Goal: Task Accomplishment & Management: Manage account settings

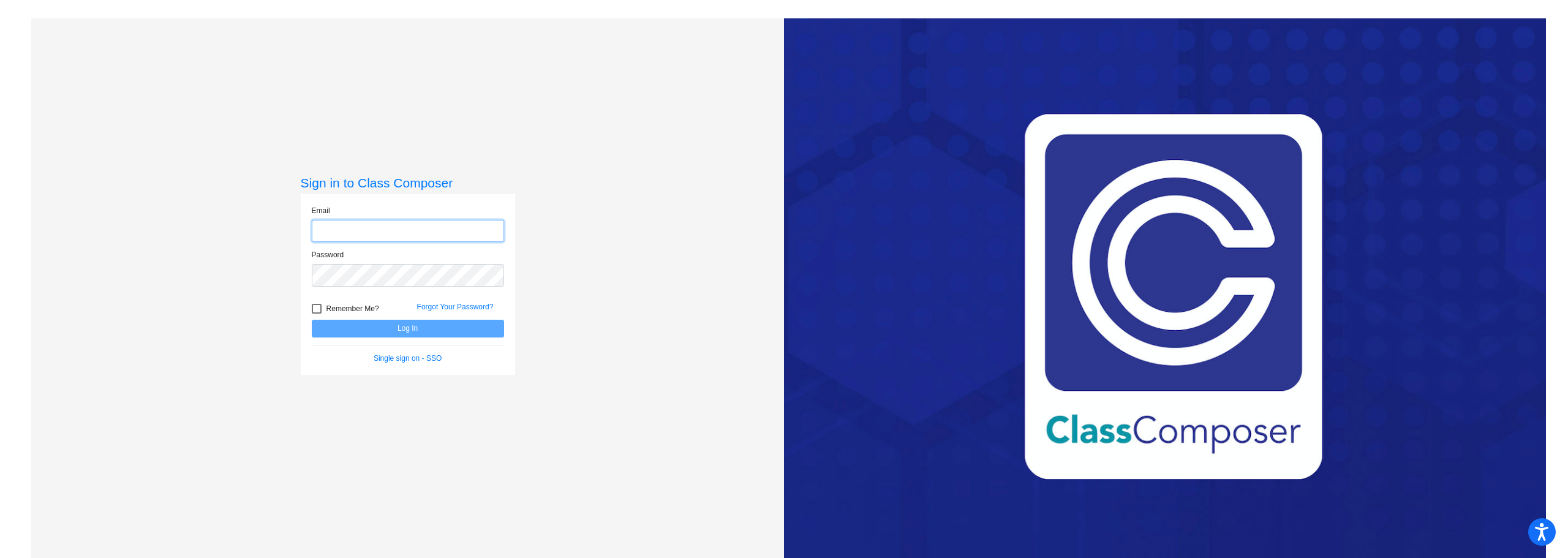
click at [380, 228] on input "email" at bounding box center [408, 231] width 192 height 22
type input "[EMAIL_ADDRESS][DOMAIN_NAME]"
click at [312, 320] on button "Log In" at bounding box center [408, 329] width 192 height 18
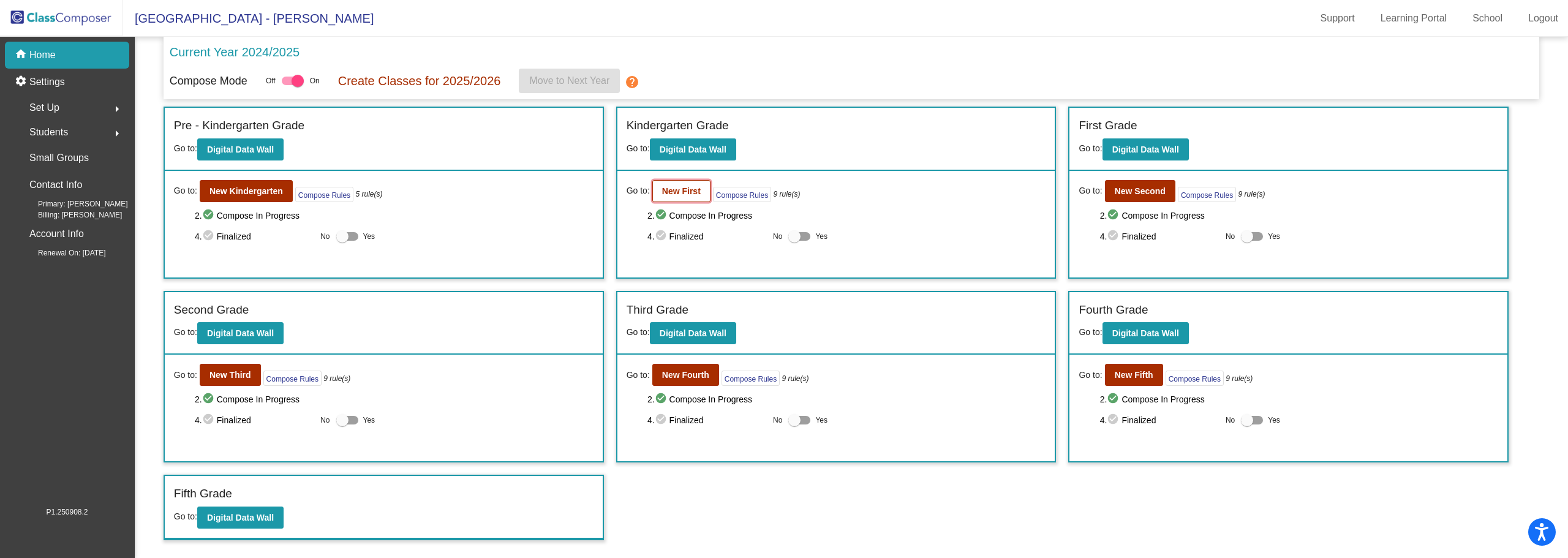
click at [694, 192] on b "New First" at bounding box center [682, 191] width 39 height 10
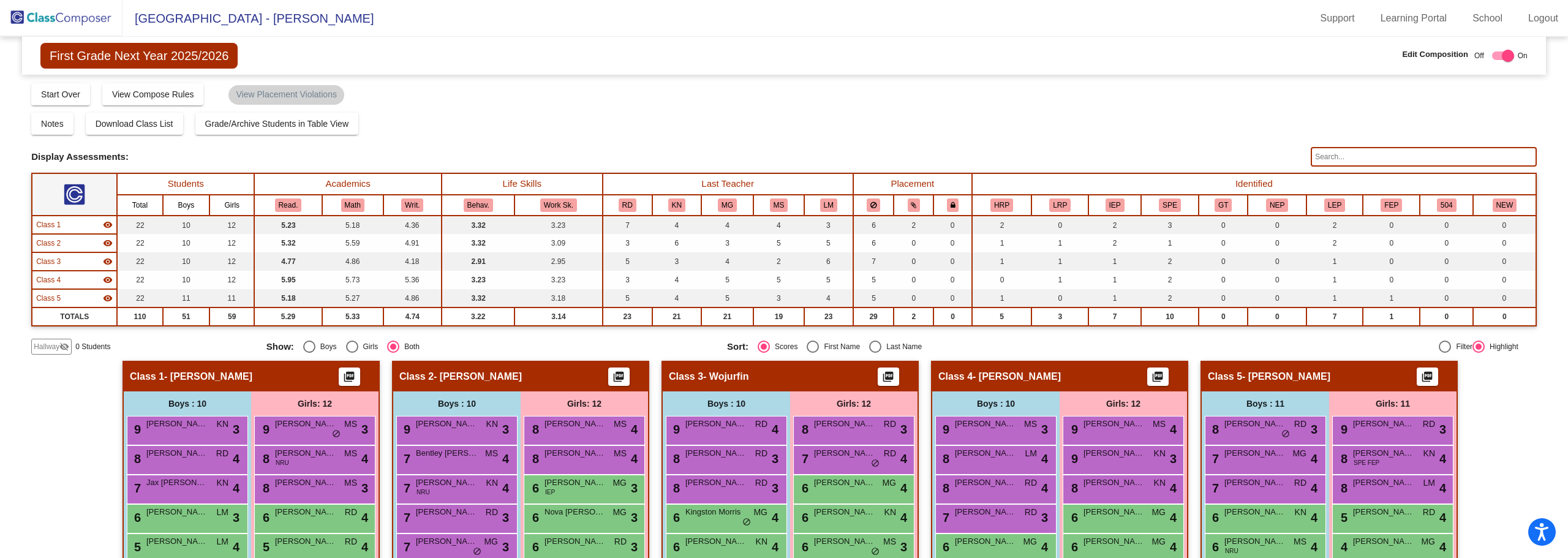
click at [1348, 152] on input "text" at bounding box center [1424, 157] width 226 height 20
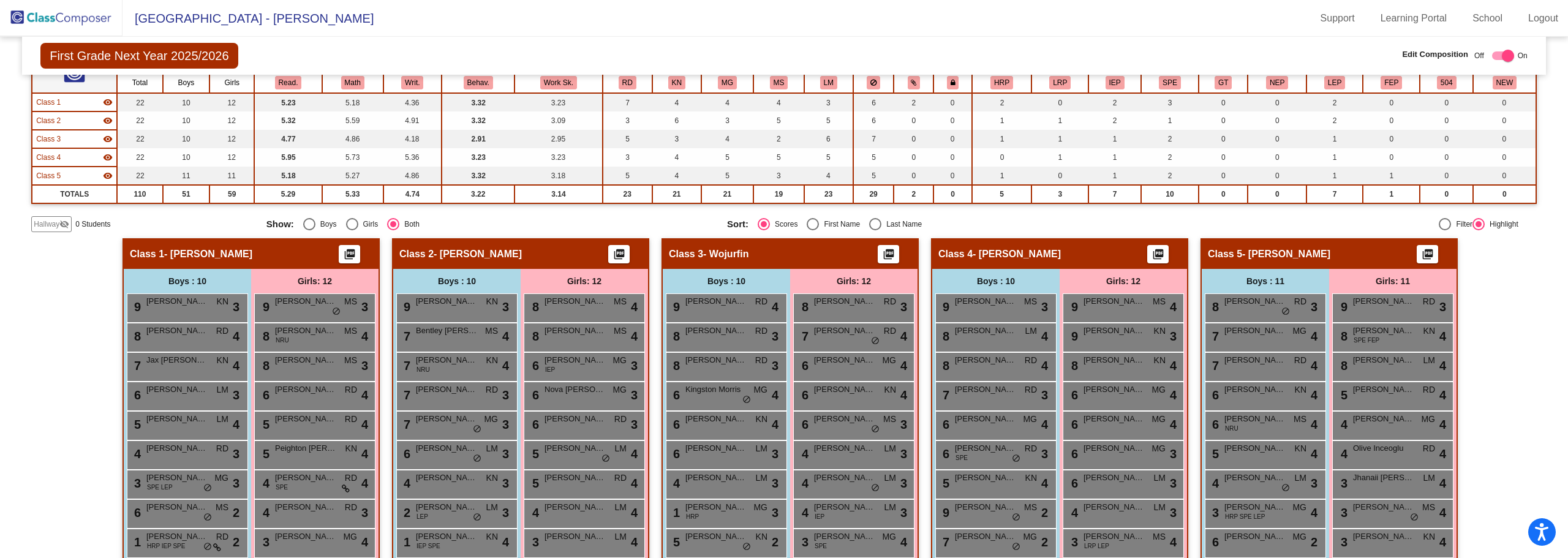
scroll to position [230, 0]
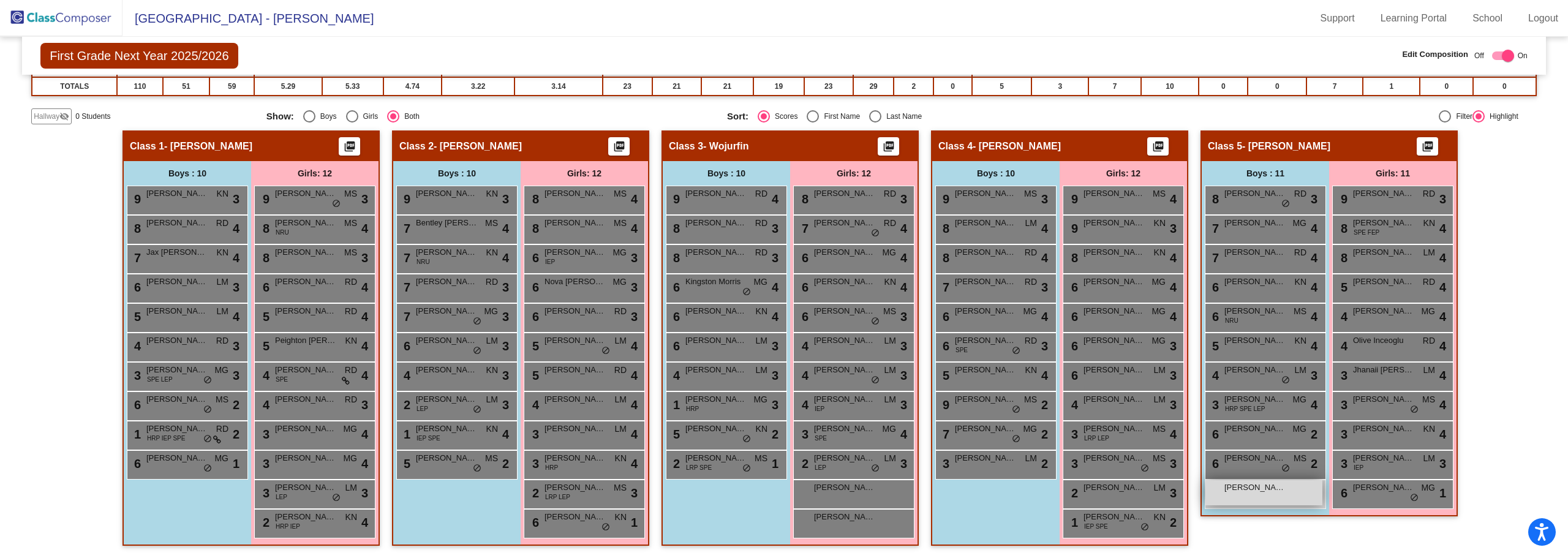
type input "[PERSON_NAME]"
click at [1274, 491] on span "[PERSON_NAME]" at bounding box center [1255, 488] width 61 height 13
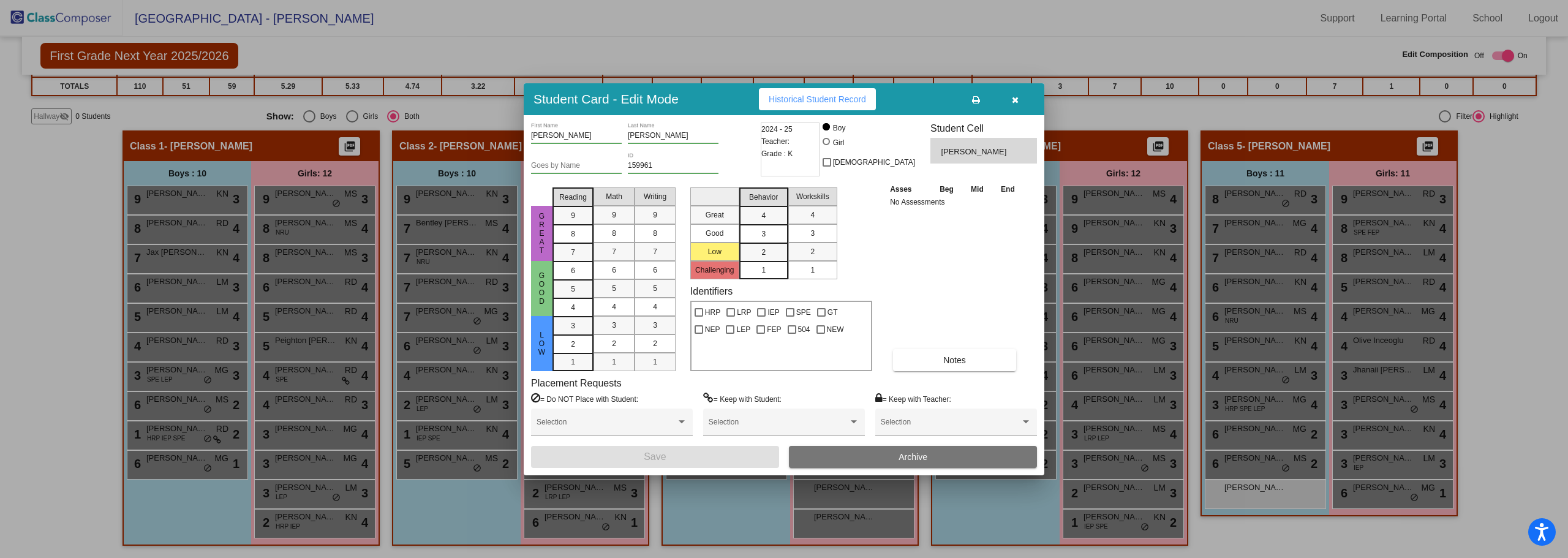
click at [926, 458] on span "Archive" at bounding box center [914, 458] width 29 height 10
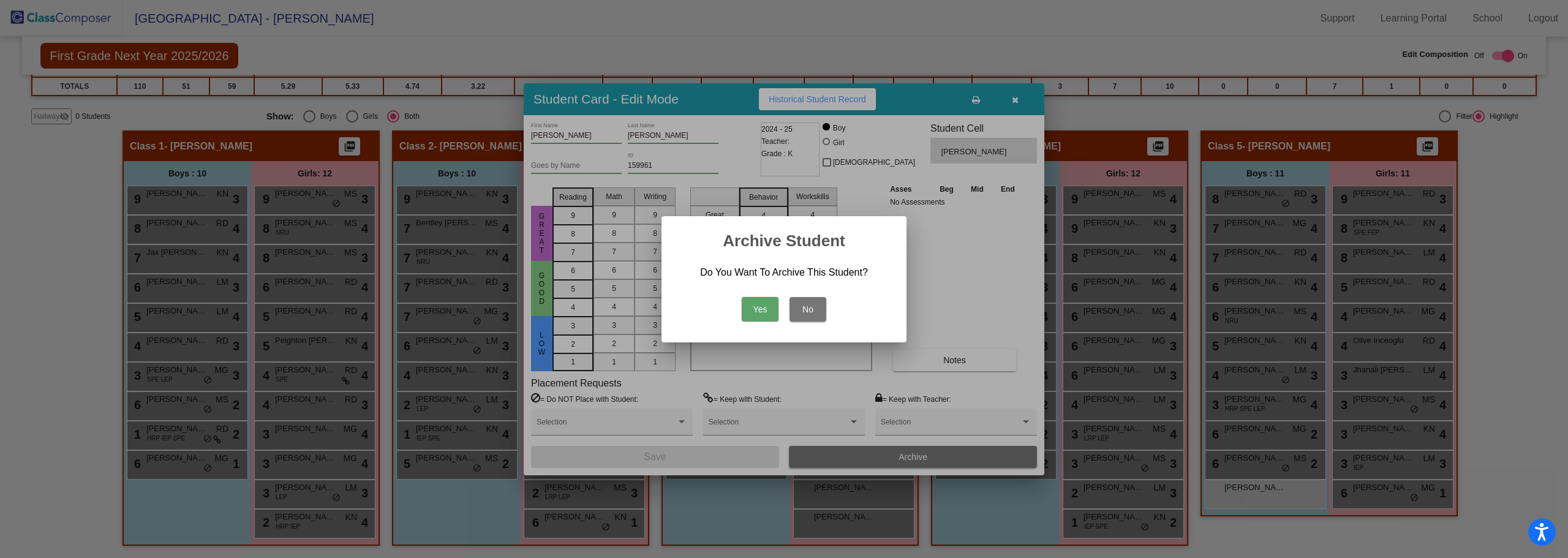
click at [764, 307] on button "Yes" at bounding box center [761, 309] width 37 height 24
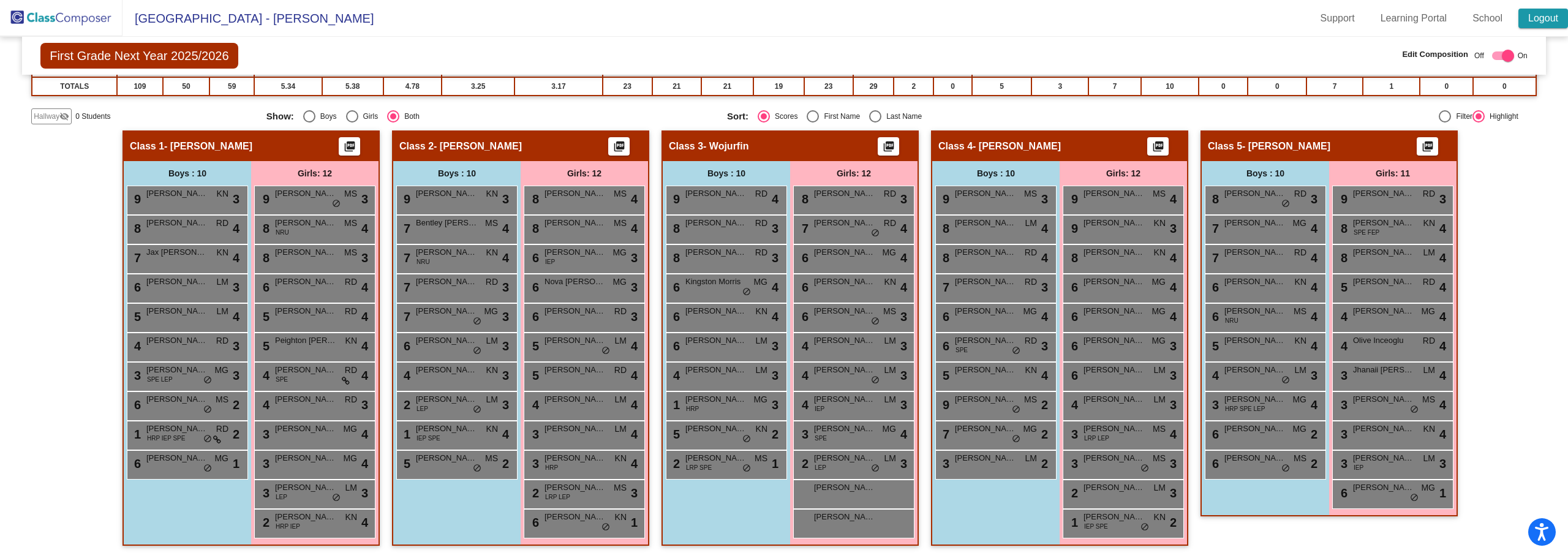
click at [1540, 16] on link "Logout" at bounding box center [1543, 19] width 50 height 20
